Goal: Check status: Check status

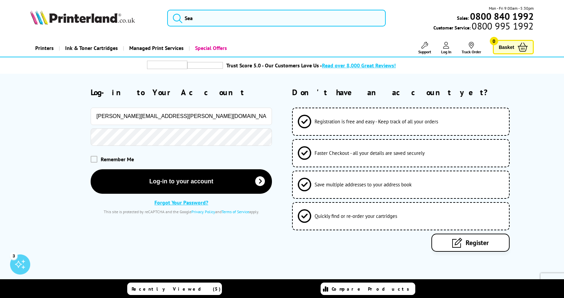
click at [104, 160] on span "Remember Me" at bounding box center [117, 159] width 33 height 7
click at [92, 159] on span at bounding box center [94, 159] width 7 height 7
click at [92, 157] on input "checkbox" at bounding box center [92, 157] width 0 height 0
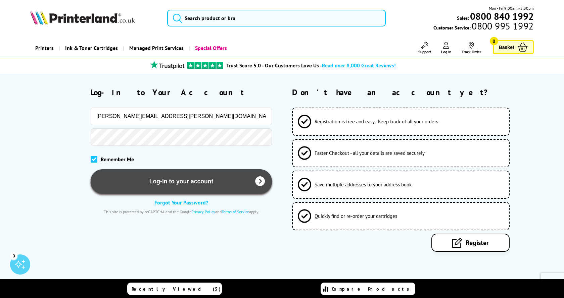
click at [115, 181] on button "Log-in to your account" at bounding box center [181, 182] width 181 height 25
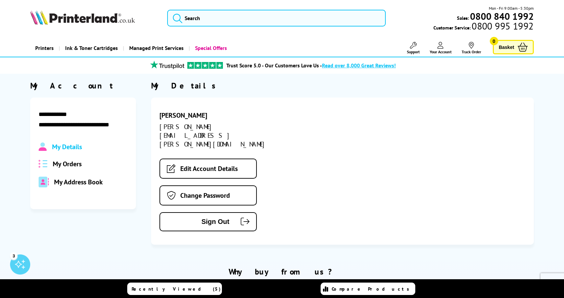
click at [67, 160] on span "My Orders" at bounding box center [67, 164] width 29 height 9
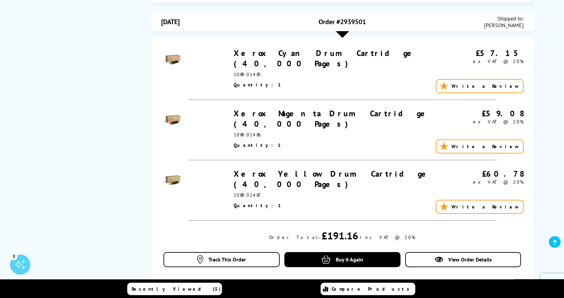
scroll to position [274, 0]
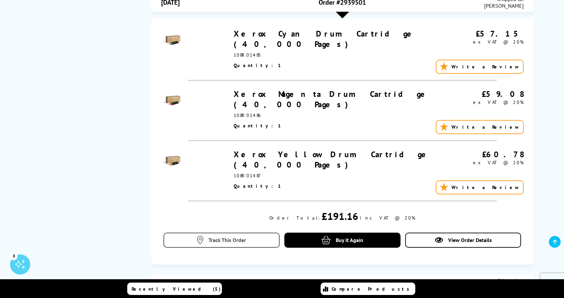
click at [219, 237] on span "Track This Order" at bounding box center [227, 240] width 38 height 7
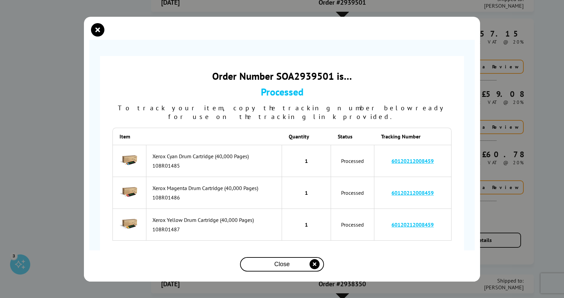
click at [399, 190] on link "60120212008459" at bounding box center [412, 193] width 42 height 7
click at [421, 222] on link "60120212008459" at bounding box center [412, 225] width 42 height 7
drag, startPoint x: 437, startPoint y: 154, endPoint x: 391, endPoint y: 154, distance: 46.3
click at [391, 154] on td "60120212008459" at bounding box center [412, 161] width 77 height 32
copy link "60120212008459"
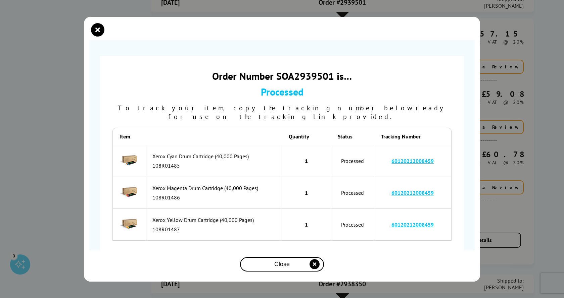
click at [307, 266] on div "Close" at bounding box center [282, 265] width 79 height 12
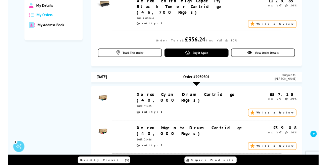
scroll to position [0, 0]
